Goal: Find specific page/section: Find specific page/section

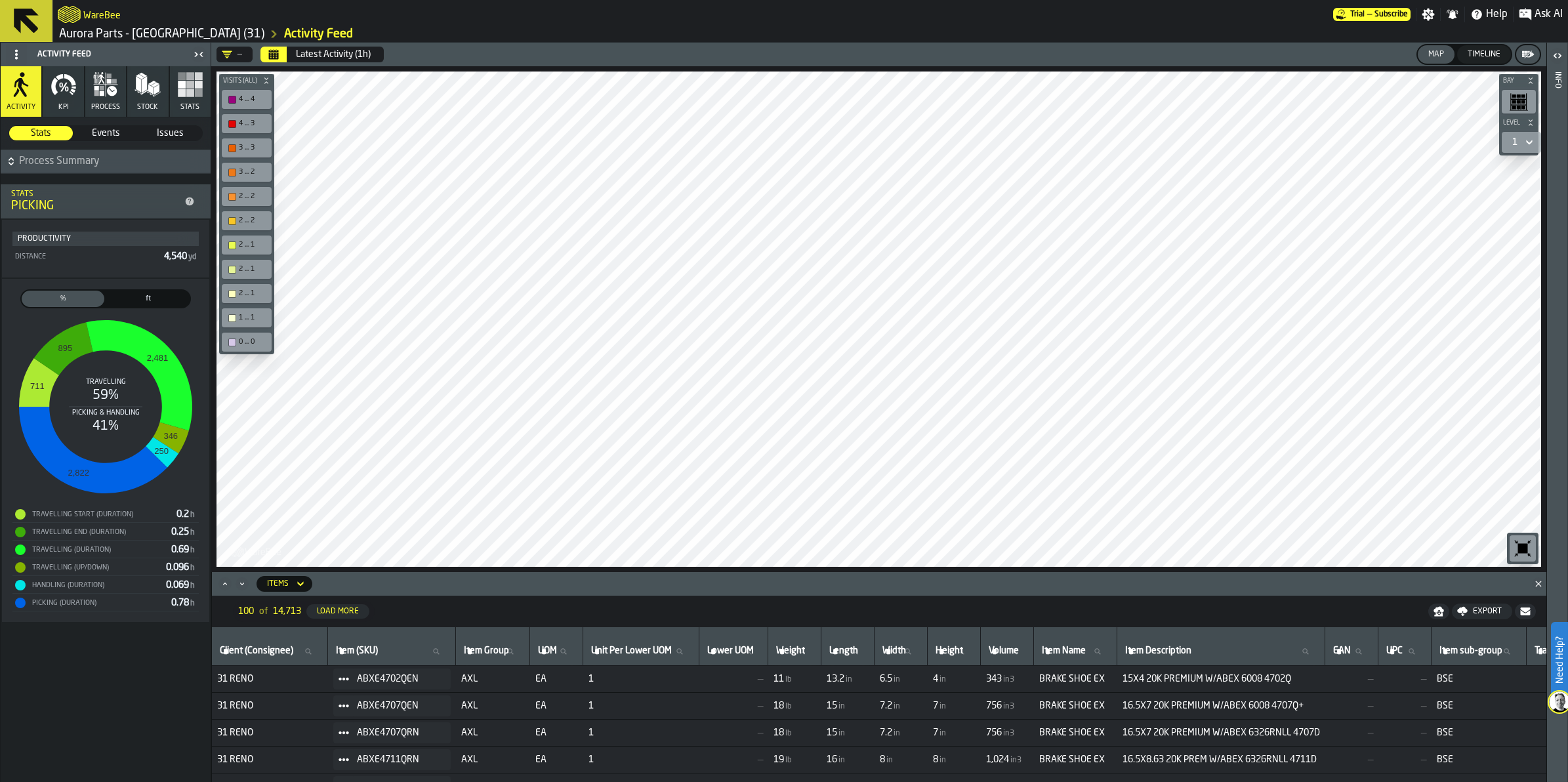
click at [158, 98] on button "Stock" at bounding box center [147, 91] width 41 height 51
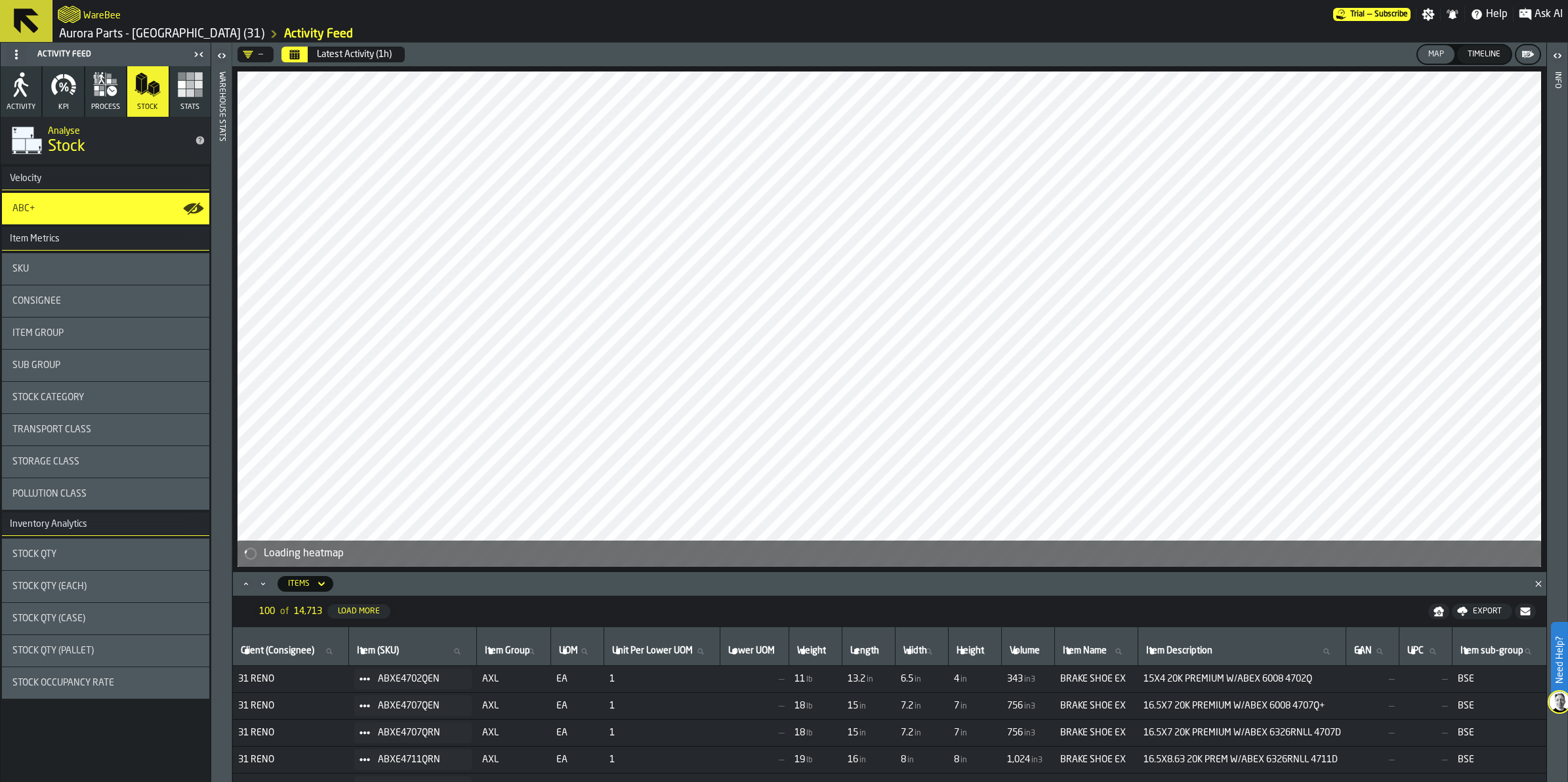
click at [42, 16] on button at bounding box center [26, 21] width 53 height 42
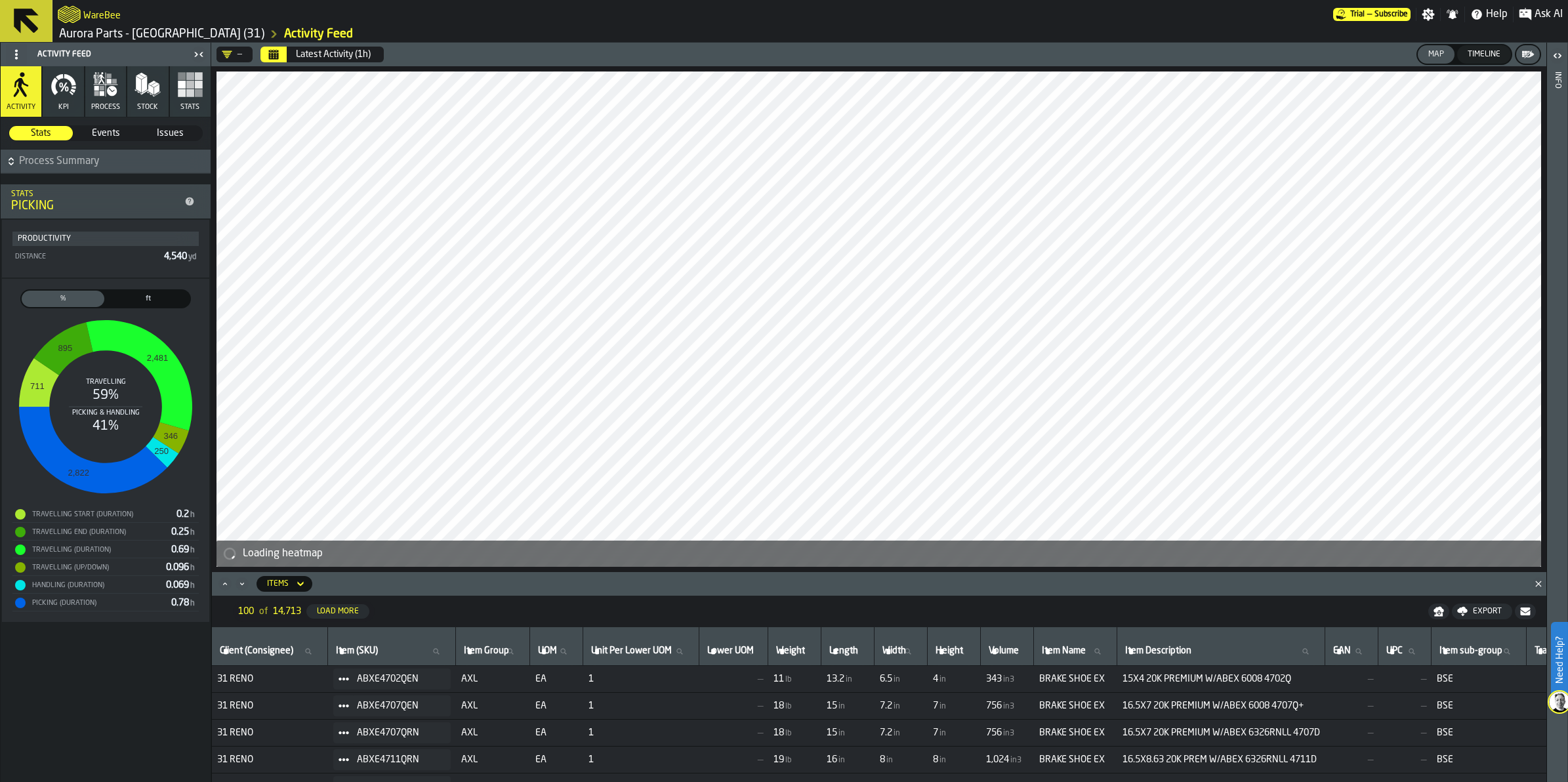
click at [77, 11] on icon "logo-header" at bounding box center [69, 14] width 23 height 17
